Goal: Task Accomplishment & Management: Check status

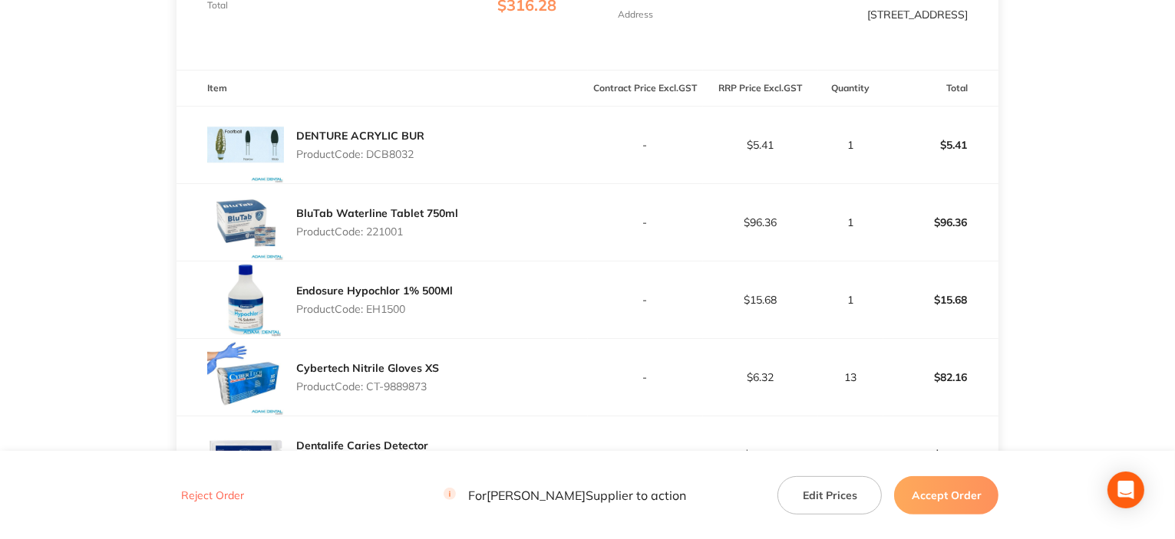
scroll to position [384, 0]
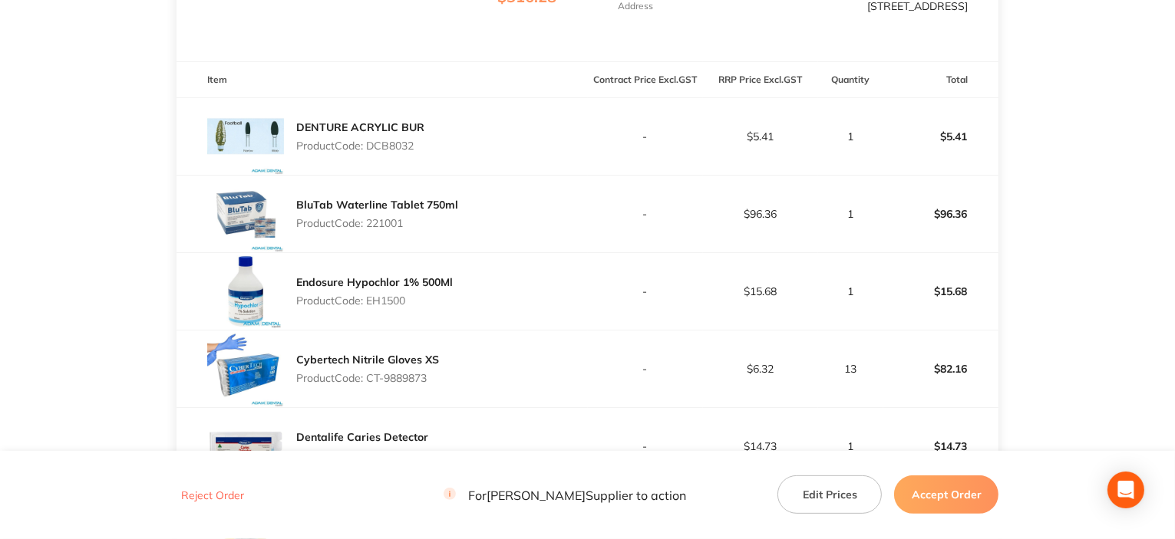
click at [376, 141] on p "Product Code: DCB8032" at bounding box center [360, 146] width 128 height 12
copy p "DCB8032"
click at [396, 221] on p "Product Code: 221001" at bounding box center [377, 223] width 162 height 12
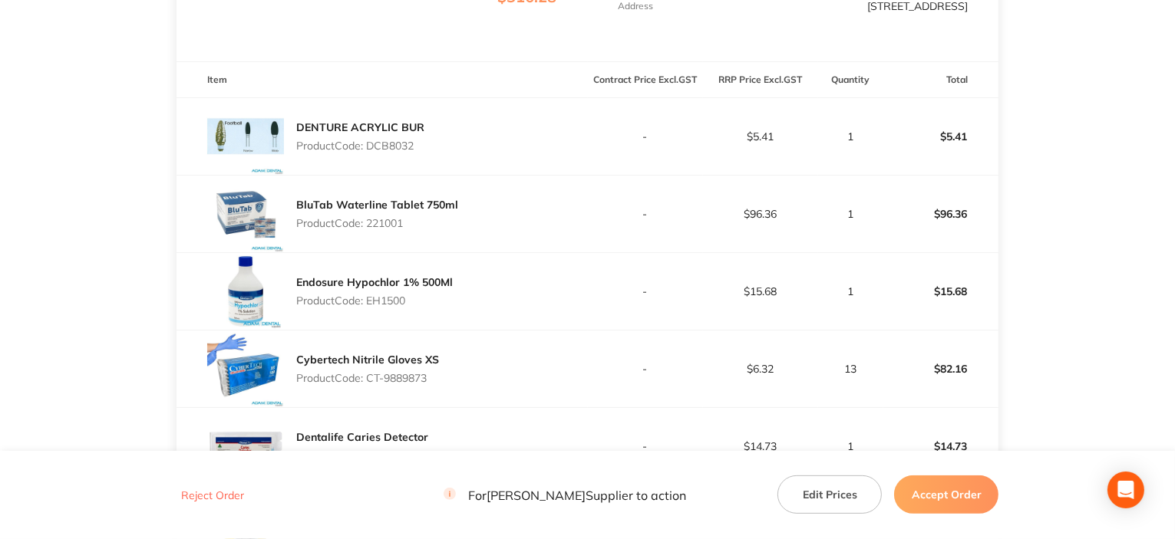
copy p "221001"
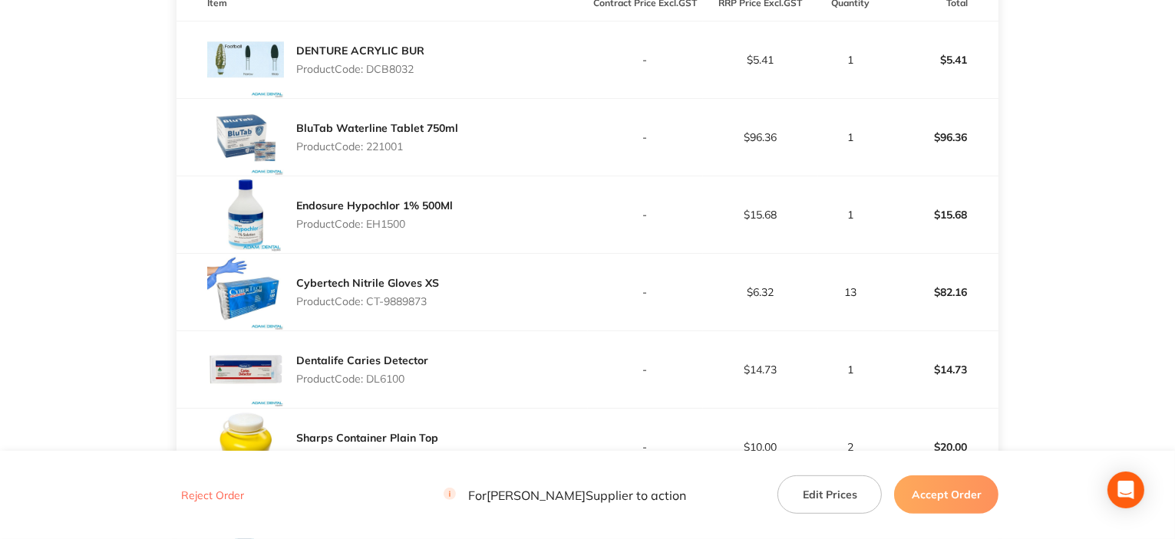
click at [381, 225] on p "Product Code: EH1500" at bounding box center [374, 224] width 157 height 12
copy p "EH1500"
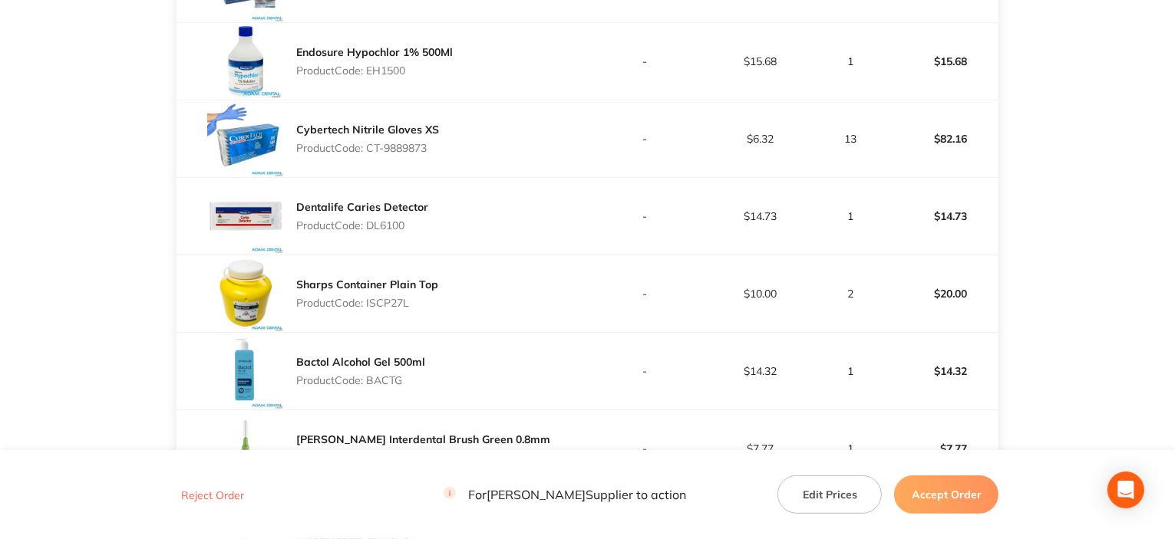
drag, startPoint x: 434, startPoint y: 147, endPoint x: 373, endPoint y: 148, distance: 61.4
click at [371, 149] on p "Product Code: CT-9889873" at bounding box center [367, 148] width 143 height 12
copy p "T-9889873"
click at [393, 225] on p "Product Code: DL6100" at bounding box center [362, 225] width 132 height 12
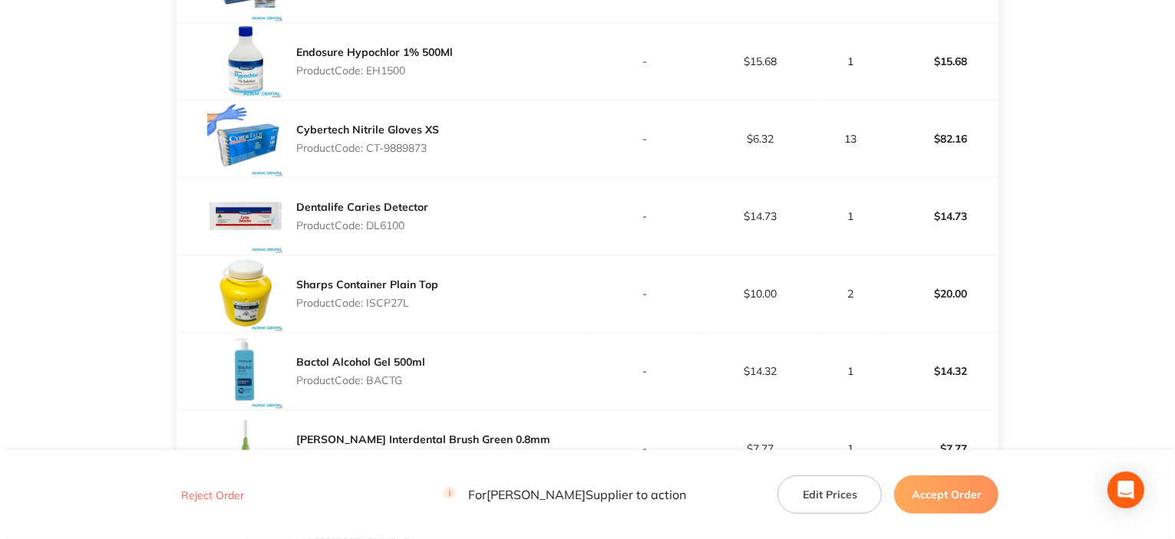
copy p "DL6100"
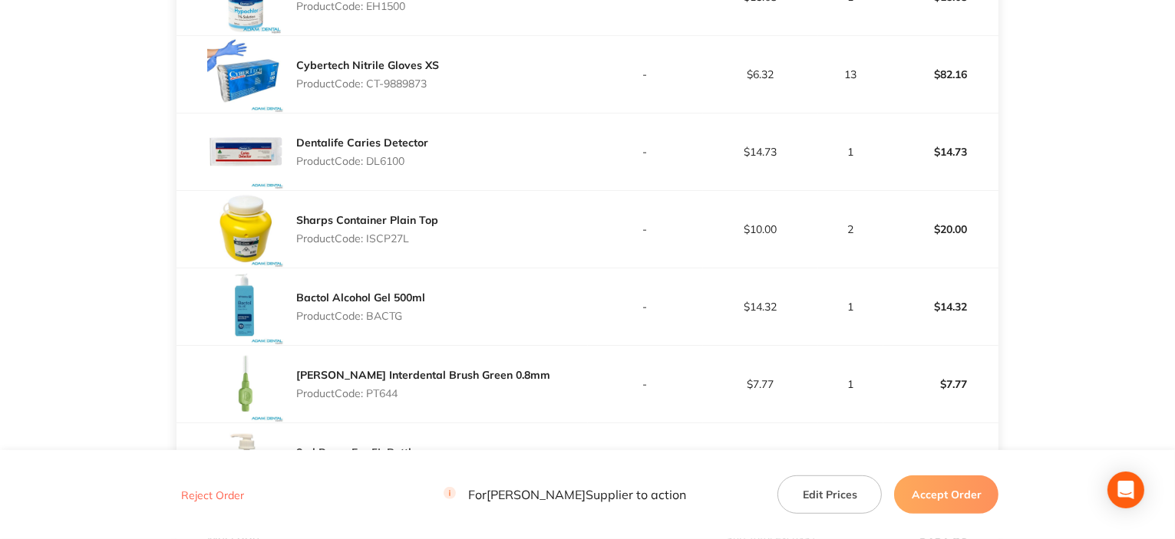
scroll to position [767, 0]
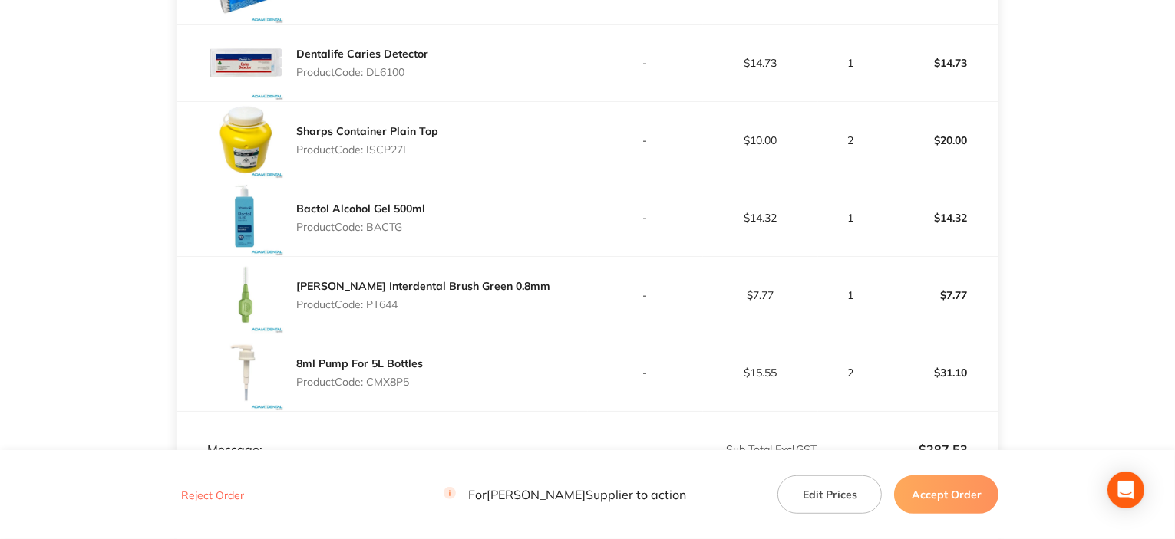
click at [382, 150] on p "Product Code: ISCP27L" at bounding box center [367, 149] width 142 height 12
copy p "ISCP27L"
click at [393, 225] on p "Product Code: BACTG" at bounding box center [360, 227] width 129 height 12
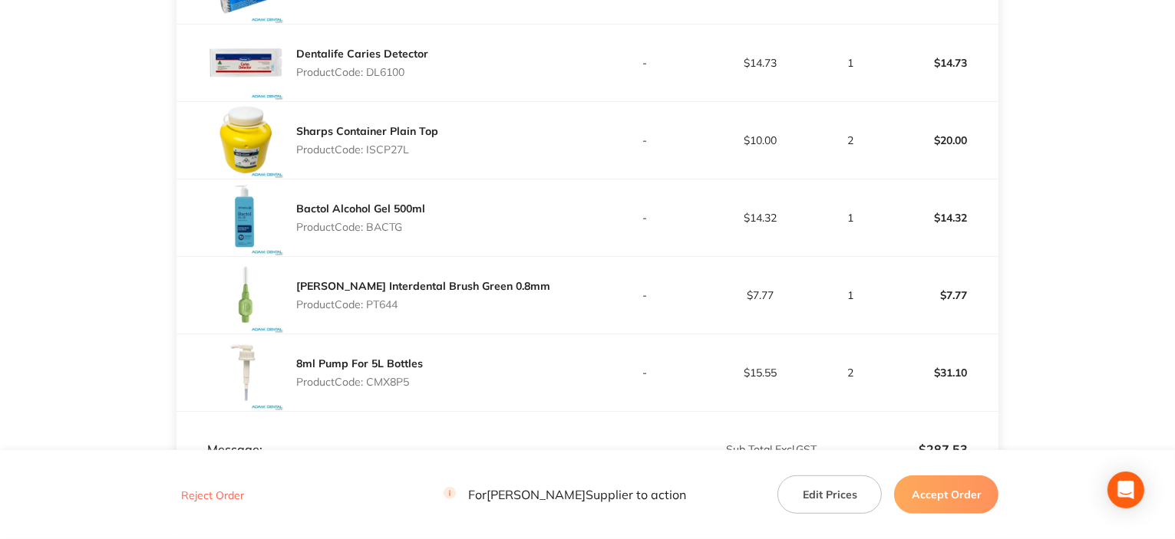
copy p "BACTG"
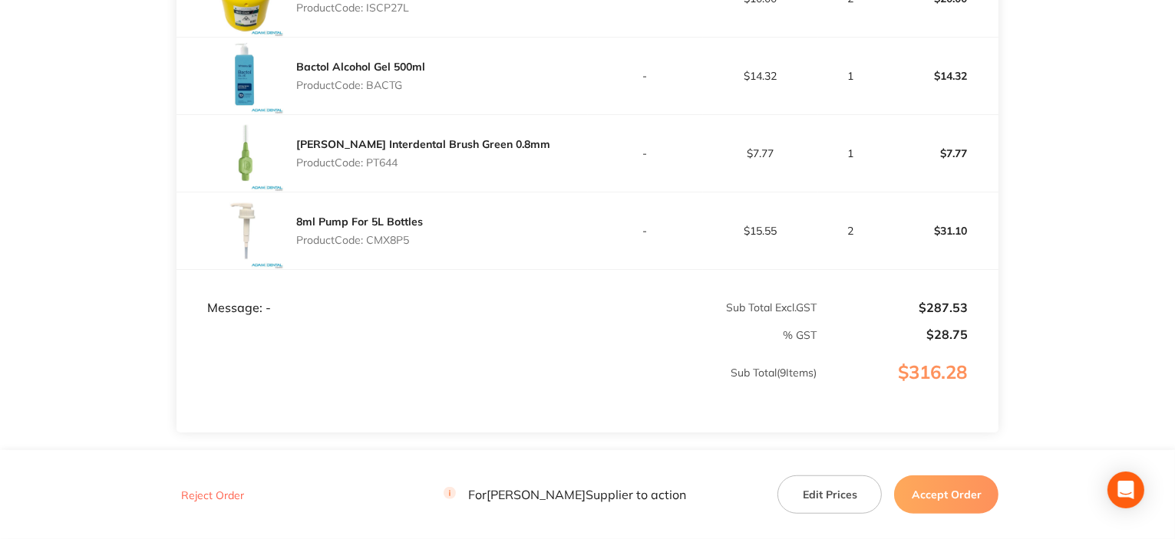
scroll to position [921, 0]
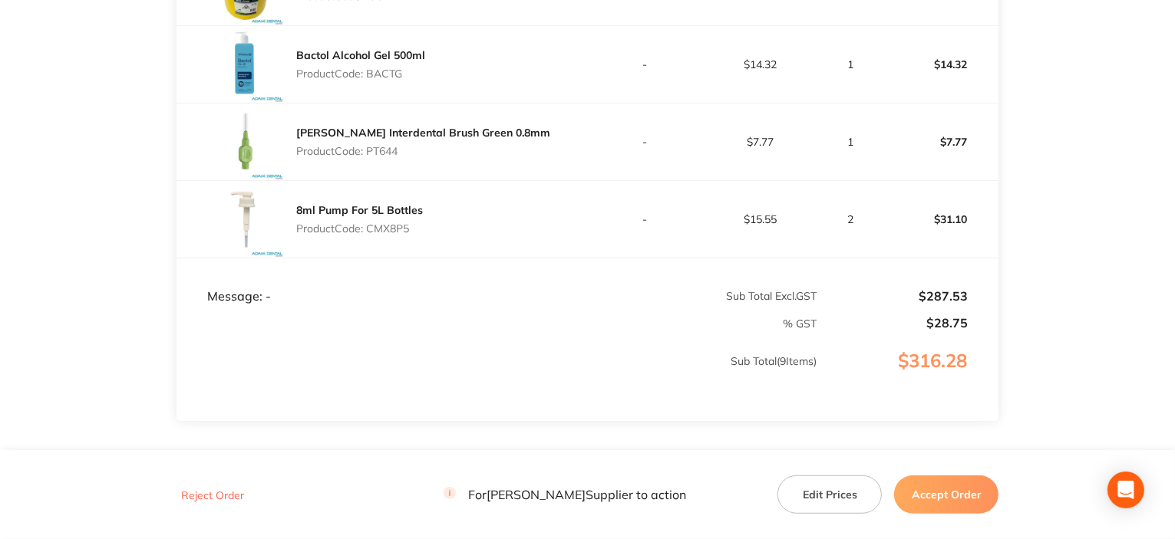
click at [377, 151] on p "Product Code: PT644" at bounding box center [423, 151] width 254 height 12
copy p "PT644"
click at [393, 230] on p "Product Code: CMX8P5" at bounding box center [359, 229] width 127 height 12
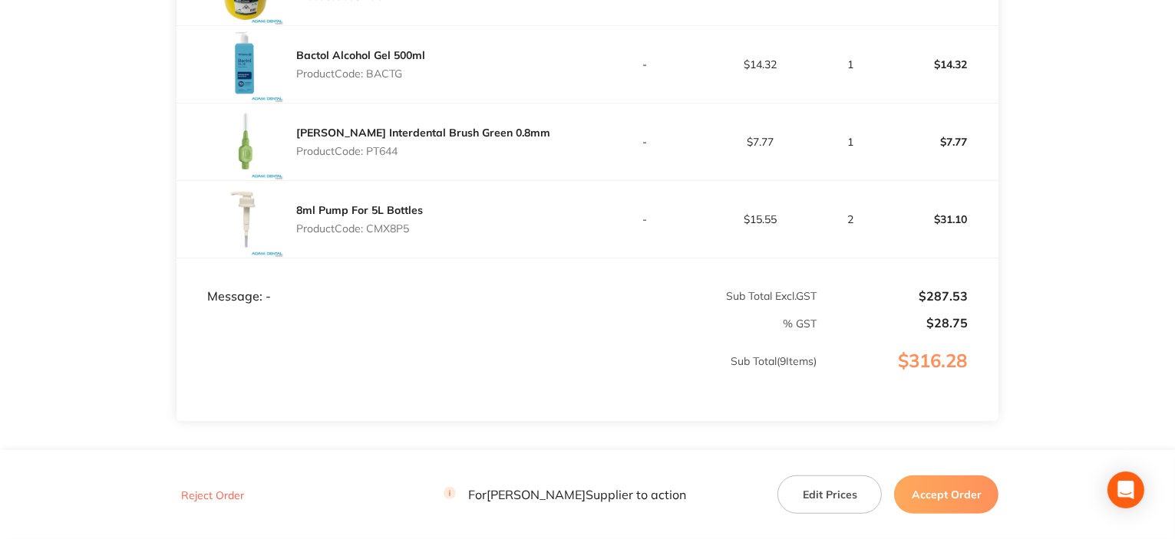
copy p "CMX8P5"
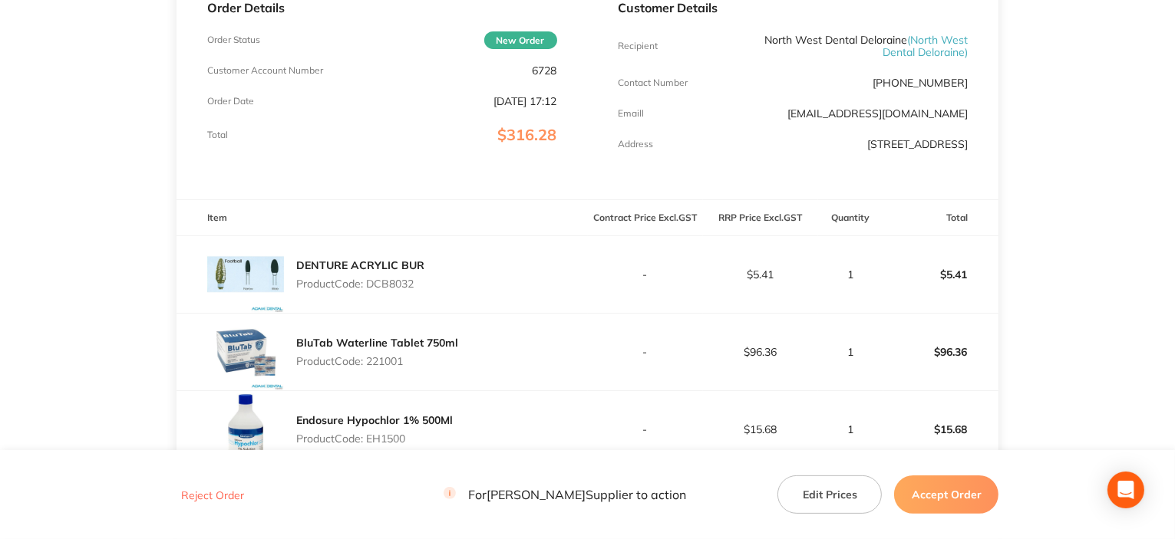
scroll to position [307, 0]
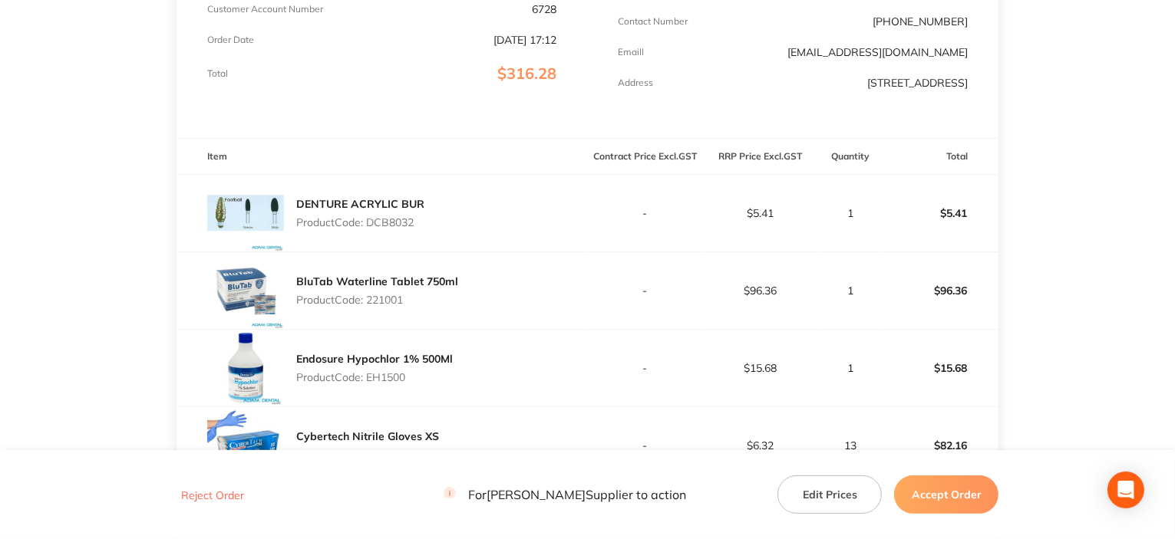
click at [386, 216] on p "Product Code: DCB8032" at bounding box center [360, 222] width 128 height 12
copy p "DCB8032"
click at [387, 300] on p "Product Code: 221001" at bounding box center [377, 300] width 162 height 12
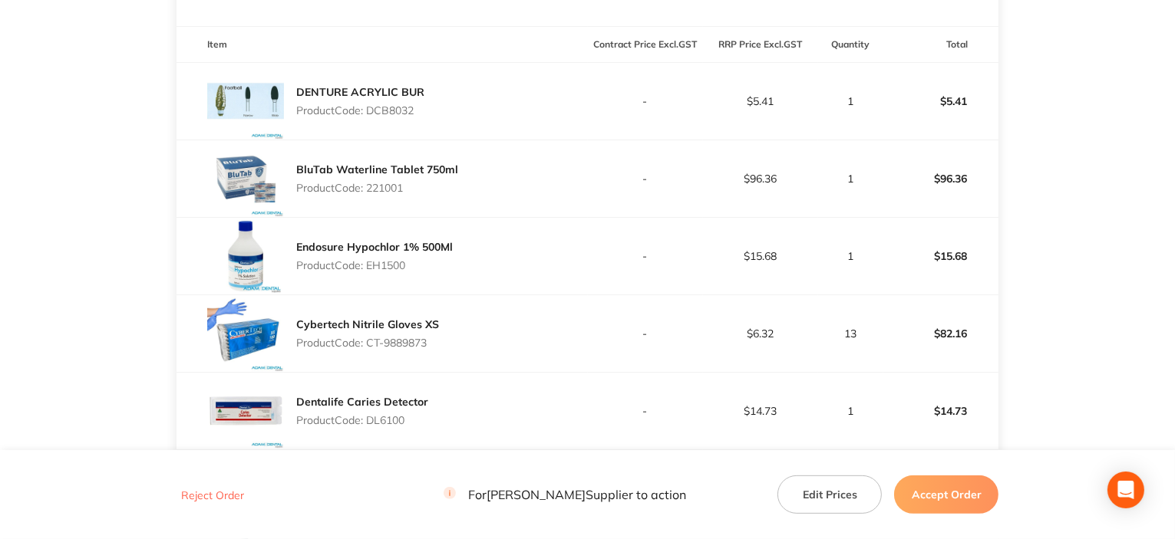
scroll to position [537, 0]
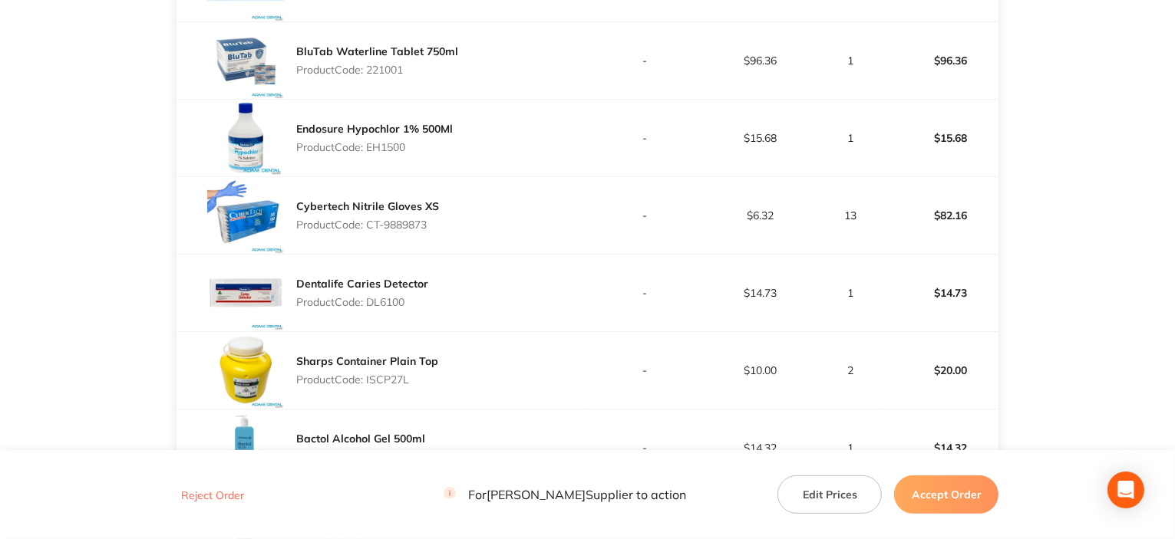
click at [389, 144] on p "Product Code: EH1500" at bounding box center [374, 147] width 157 height 12
drag, startPoint x: 369, startPoint y: 222, endPoint x: 437, endPoint y: 226, distance: 68.4
click at [437, 226] on div "Cybertech Nitrile Gloves XS Product Code: CT-9889873" at bounding box center [381, 215] width 411 height 77
click at [391, 300] on p "Product Code: DL6100" at bounding box center [362, 302] width 132 height 12
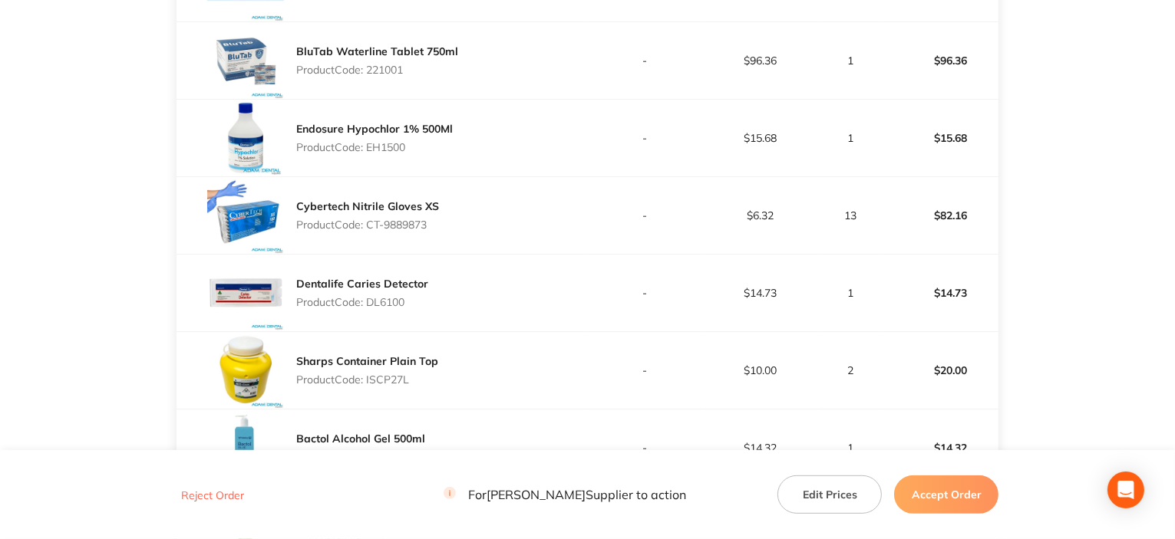
click at [391, 300] on p "Product Code: DL6100" at bounding box center [362, 302] width 132 height 12
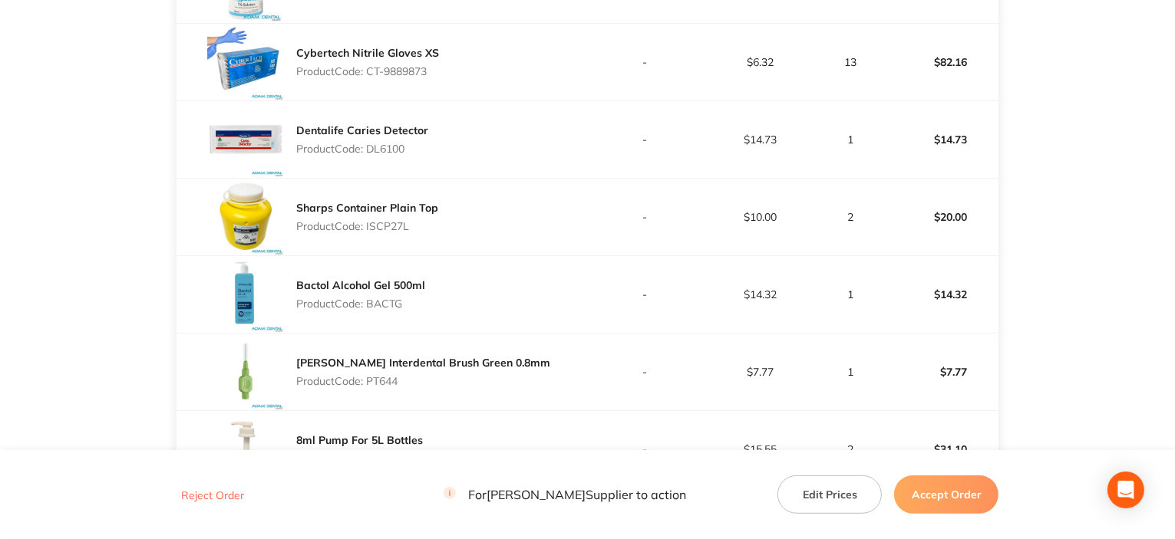
click at [381, 225] on p "Product Code: ISCP27L" at bounding box center [367, 226] width 142 height 12
click at [387, 305] on p "Product Code: BACTG" at bounding box center [360, 304] width 129 height 12
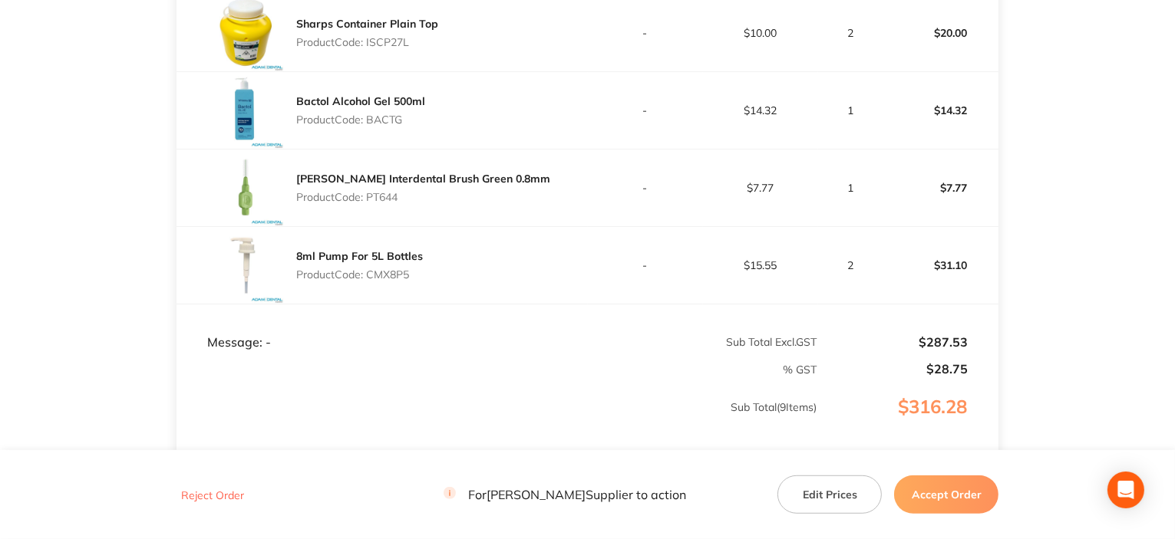
scroll to position [921, 0]
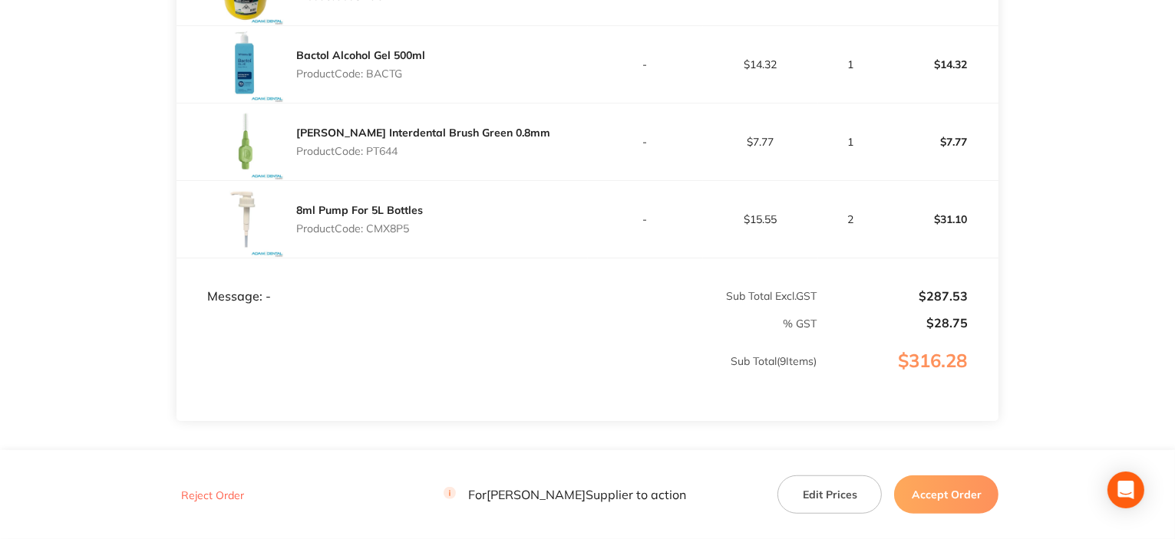
click at [377, 154] on p "Product Code: PT644" at bounding box center [423, 151] width 254 height 12
click at [400, 231] on p "Product Code: CMX8P5" at bounding box center [359, 229] width 127 height 12
click at [957, 504] on button "Accept Order" at bounding box center [946, 495] width 104 height 38
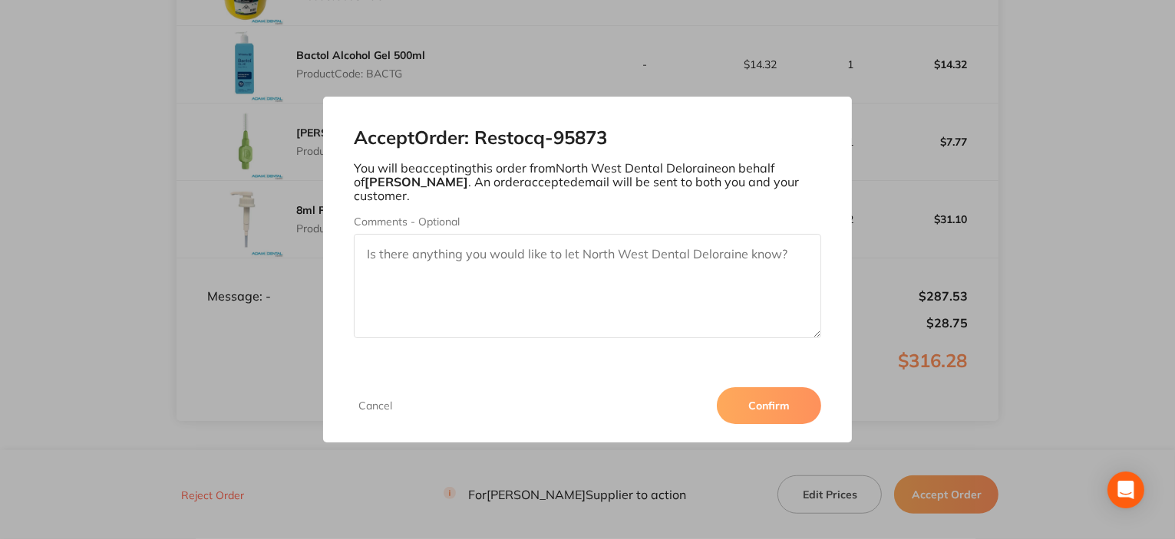
click at [775, 397] on button "Confirm" at bounding box center [769, 405] width 104 height 37
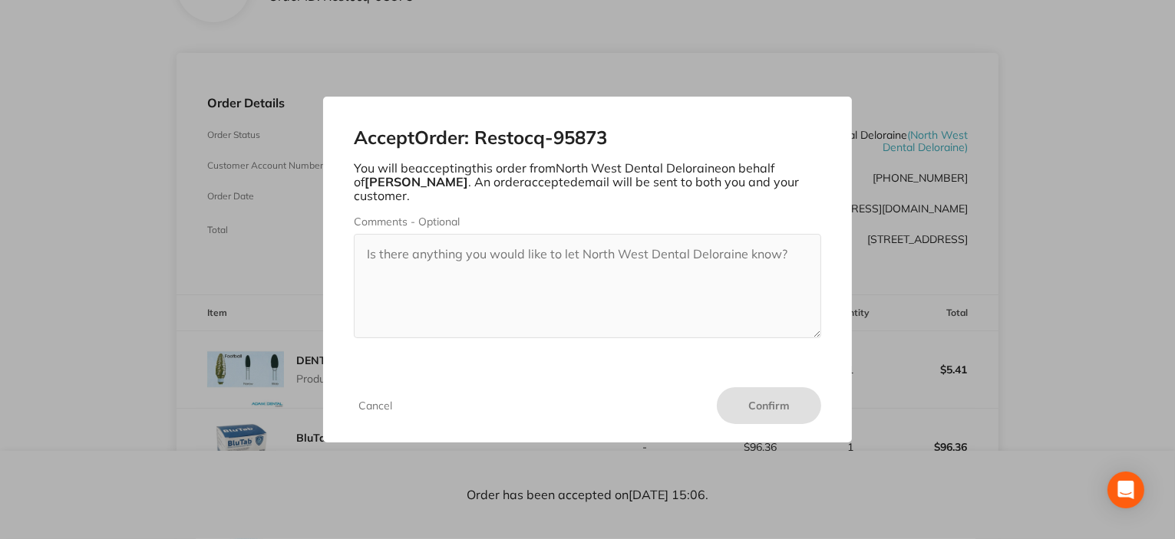
scroll to position [0, 0]
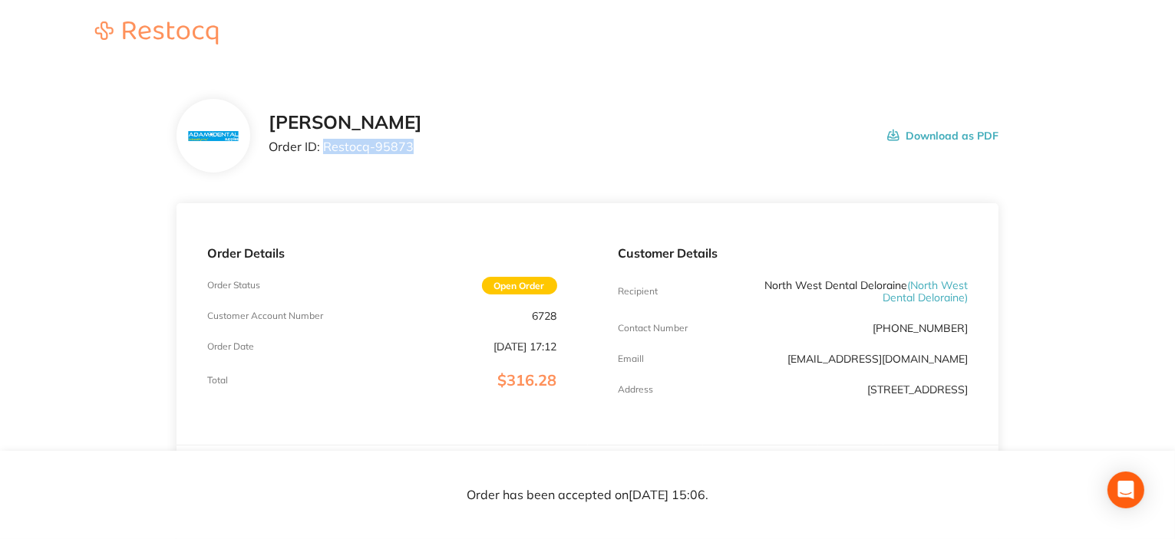
drag, startPoint x: 325, startPoint y: 145, endPoint x: 431, endPoint y: 145, distance: 105.9
click at [431, 145] on div "[PERSON_NAME] Order ID: Restocq- 95873 Download as PDF" at bounding box center [634, 136] width 730 height 48
